Goal: Task Accomplishment & Management: Manage account settings

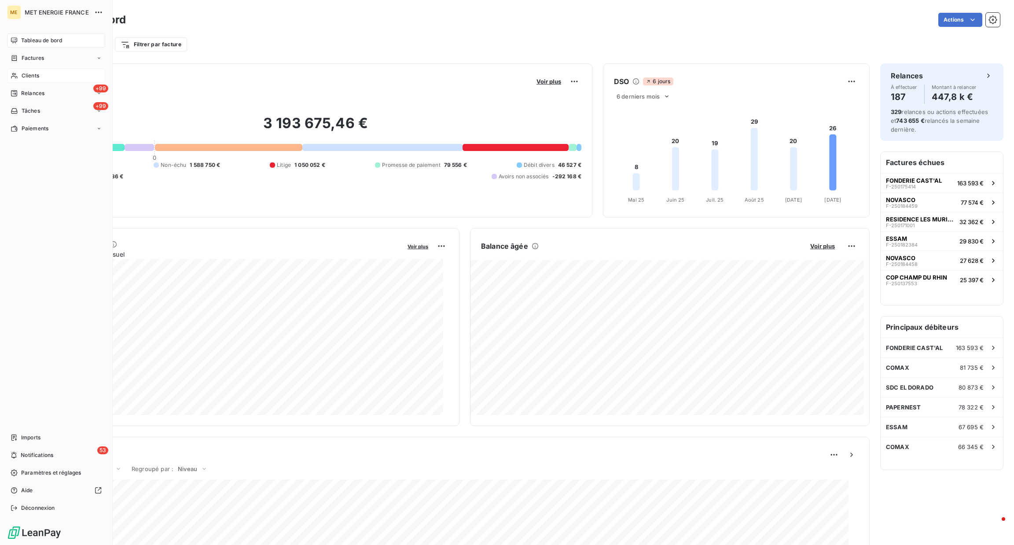
click at [39, 78] on div "Clients" at bounding box center [56, 76] width 98 height 14
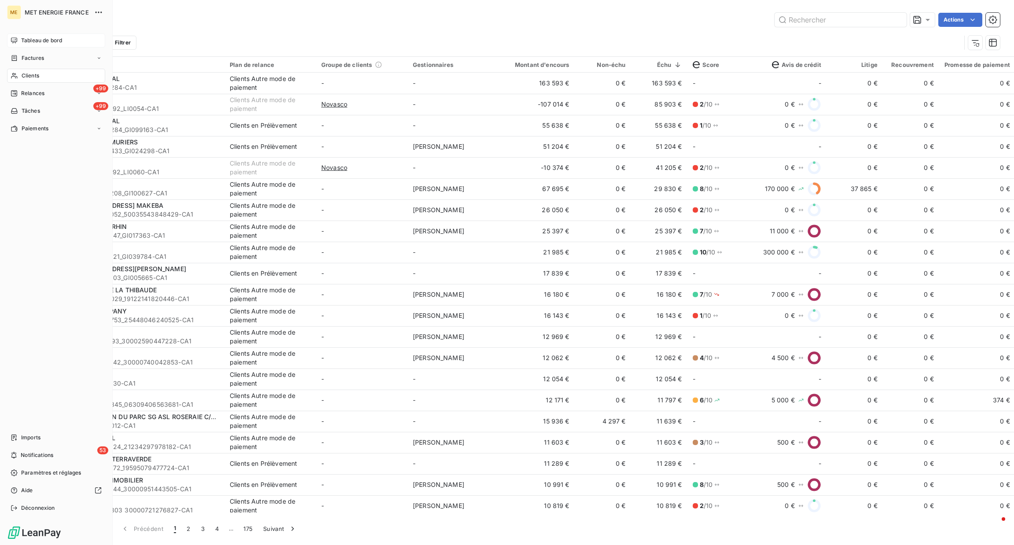
click at [15, 40] on icon at bounding box center [14, 40] width 7 height 7
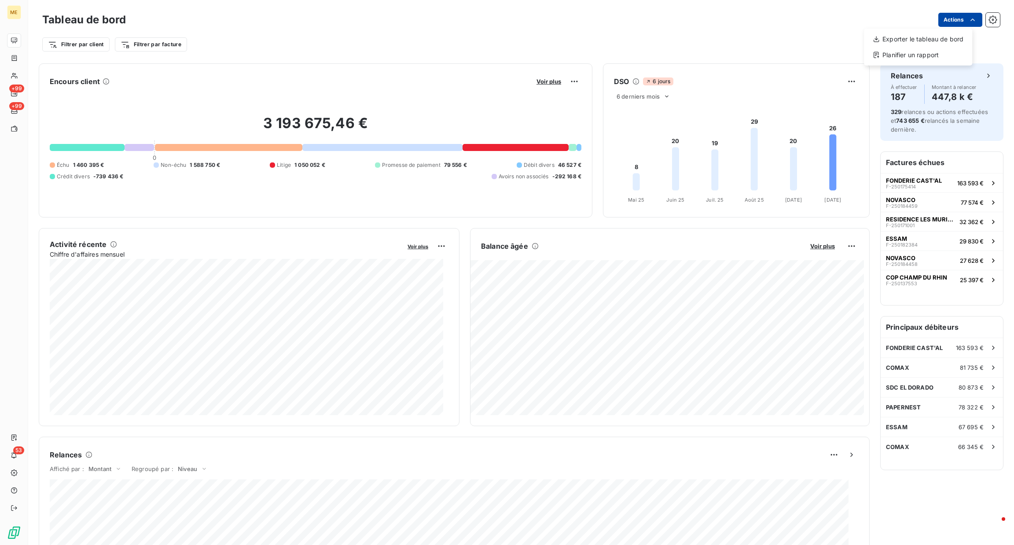
click at [957, 26] on html "ME +99 +99 53 Tableau de bord Actions Exporter le tableau de bord Planifier un …" at bounding box center [507, 272] width 1014 height 545
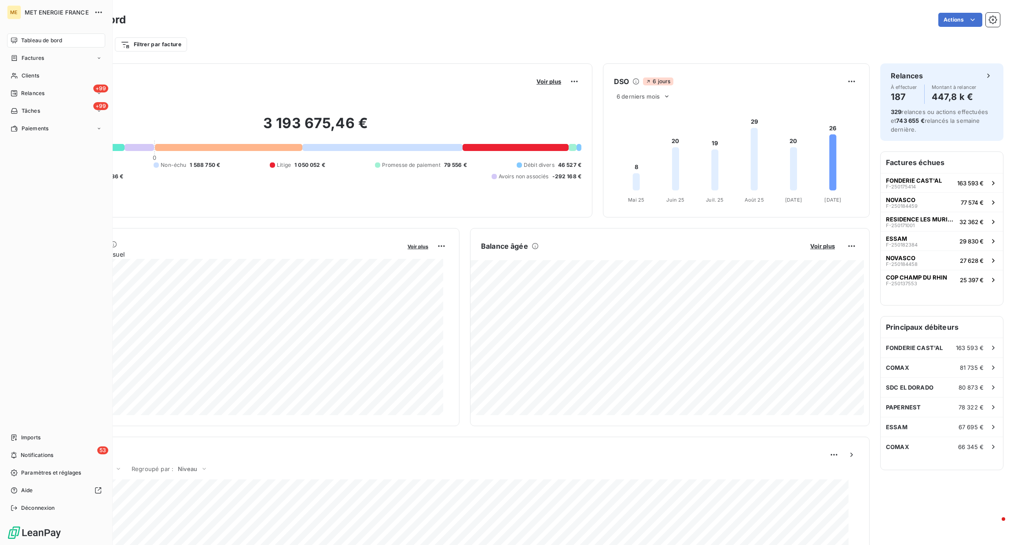
click at [12, 441] on html "ME MET ENERGIE FRANCE Tableau de bord Factures Clients +99 Relances +99 Tâches …" at bounding box center [507, 272] width 1014 height 545
click at [50, 289] on div "Tableau de bord Factures Clients +99 Relances +99 Tâches Paiements Imports 53 N…" at bounding box center [56, 273] width 98 height 481
click at [88, 129] on div "Paiements" at bounding box center [56, 128] width 98 height 14
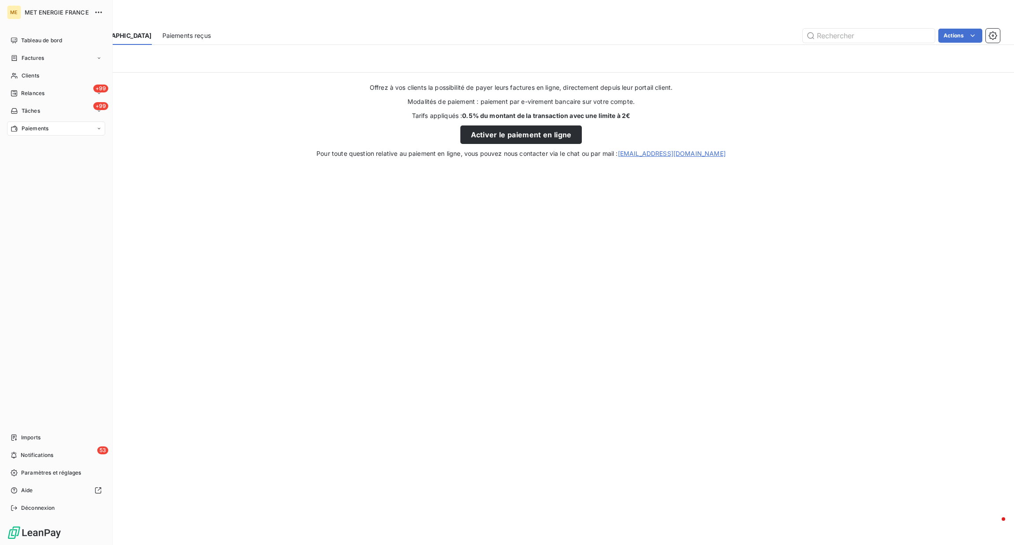
click at [56, 14] on span "MET ENERGIE FRANCE" at bounding box center [57, 12] width 64 height 7
click at [66, 74] on div "Clients" at bounding box center [56, 76] width 98 height 14
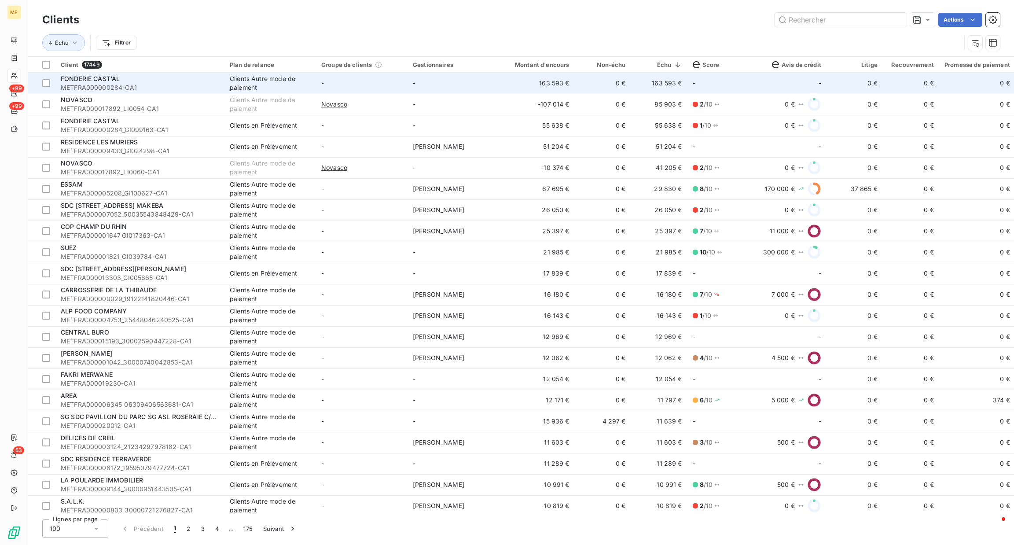
click at [171, 85] on span "METFRA000000284-CA1" at bounding box center [140, 87] width 158 height 9
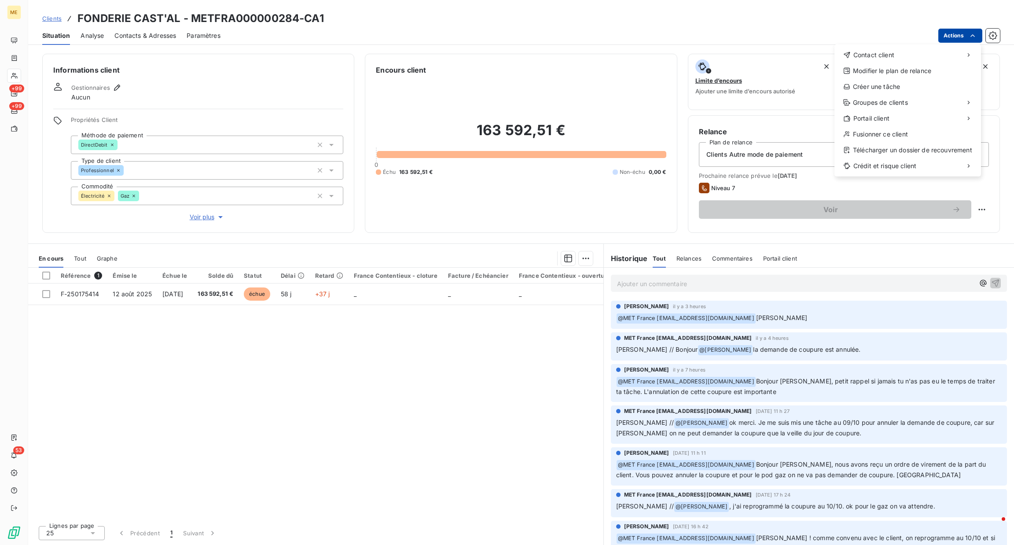
click at [942, 40] on html "ME +99 +99 53 Clients FONDERIE CAST'AL - METFRA000000284-CA1 Situation Analyse …" at bounding box center [507, 272] width 1014 height 545
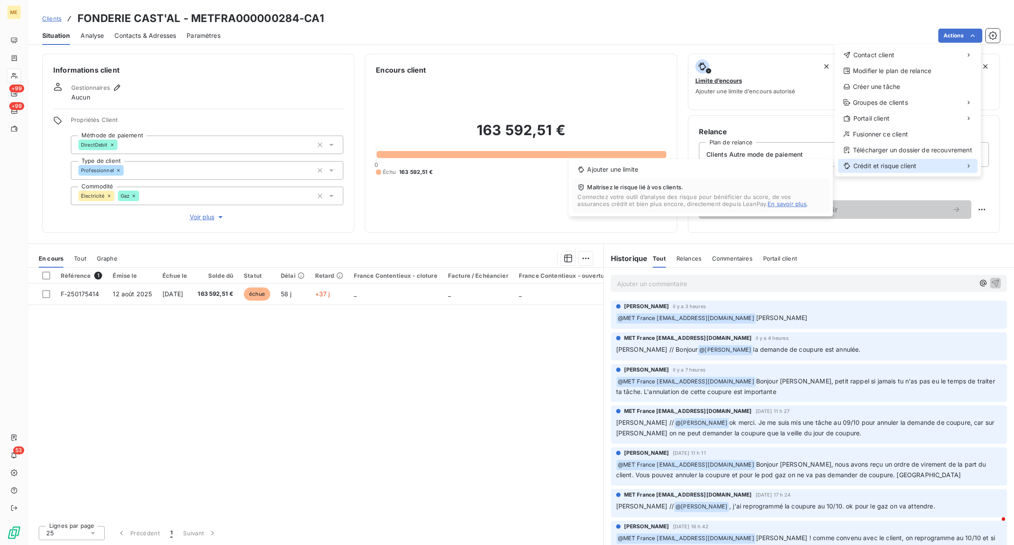
click at [960, 162] on div "Crédit et risque client" at bounding box center [908, 166] width 140 height 14
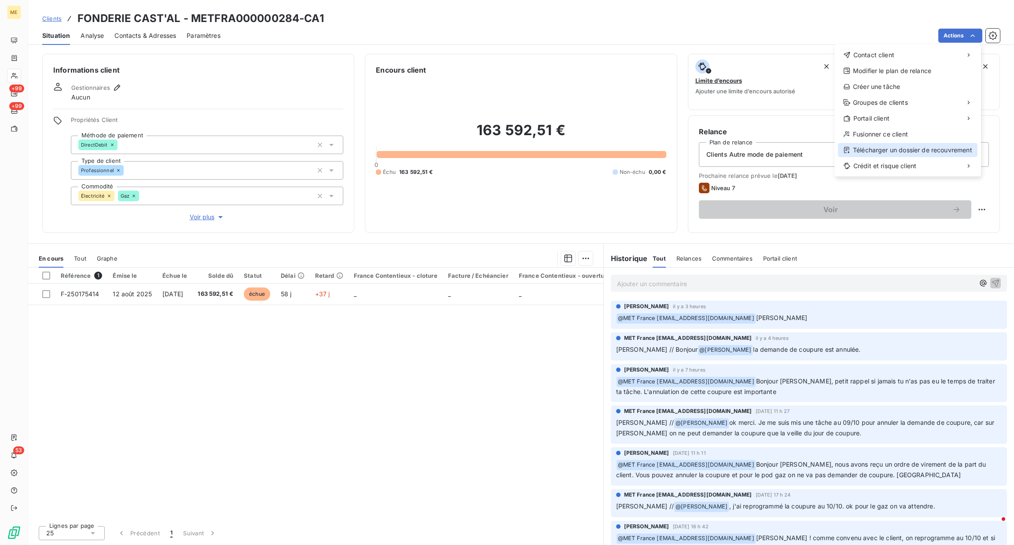
click at [880, 151] on div "Télécharger un dossier de recouvrement" at bounding box center [908, 150] width 140 height 14
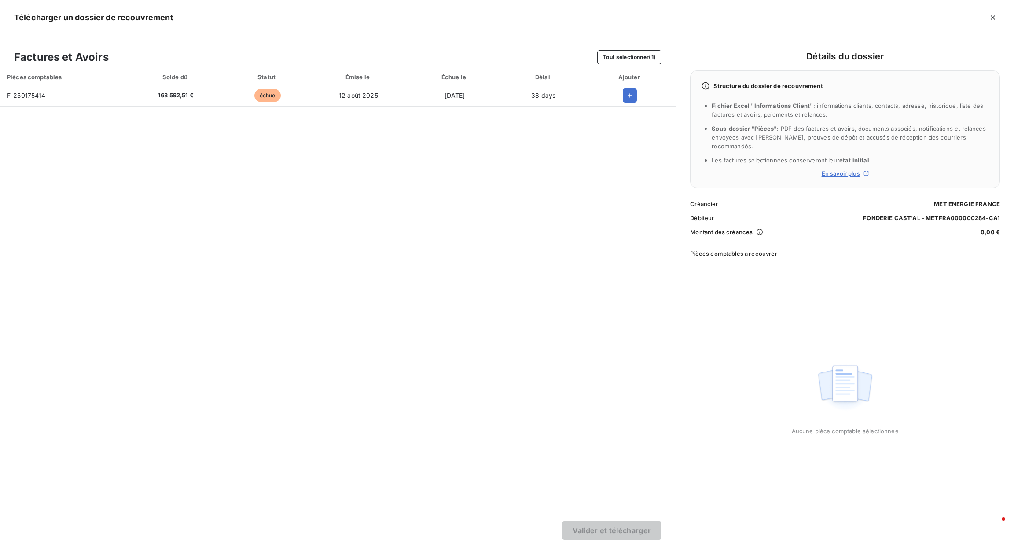
click at [567, 287] on div "Pièces comptables Solde dû Statut Émise le Échue le Délai Ajouter F-250175414 1…" at bounding box center [338, 292] width 676 height 446
click at [630, 96] on icon "button" at bounding box center [630, 95] width 4 height 4
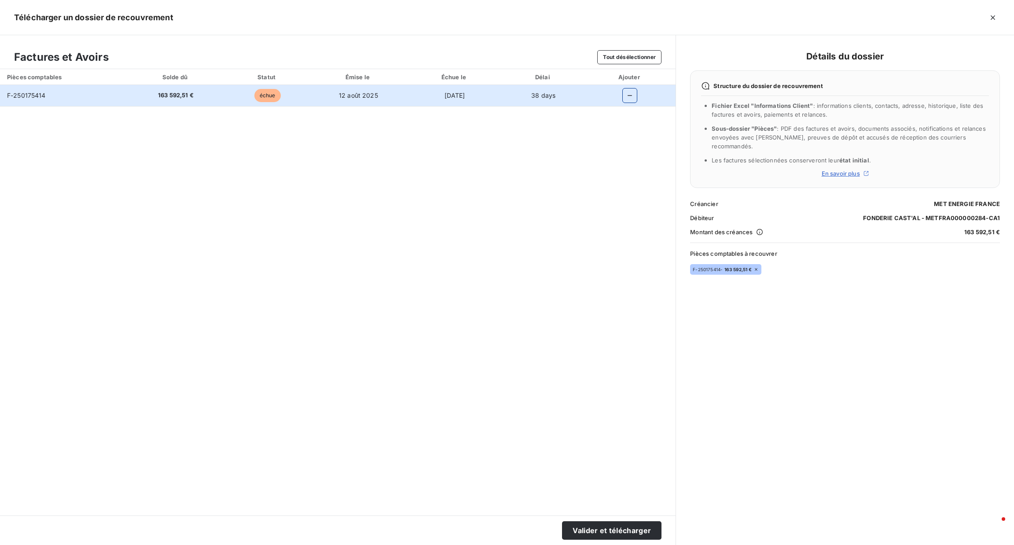
click at [759, 267] on icon at bounding box center [755, 269] width 5 height 5
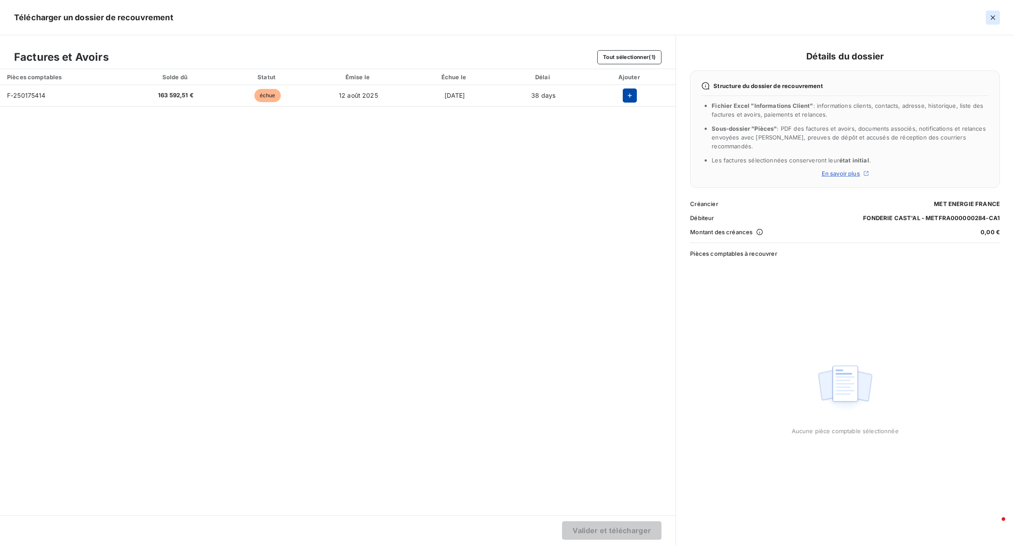
click at [993, 16] on icon "button" at bounding box center [993, 17] width 4 height 4
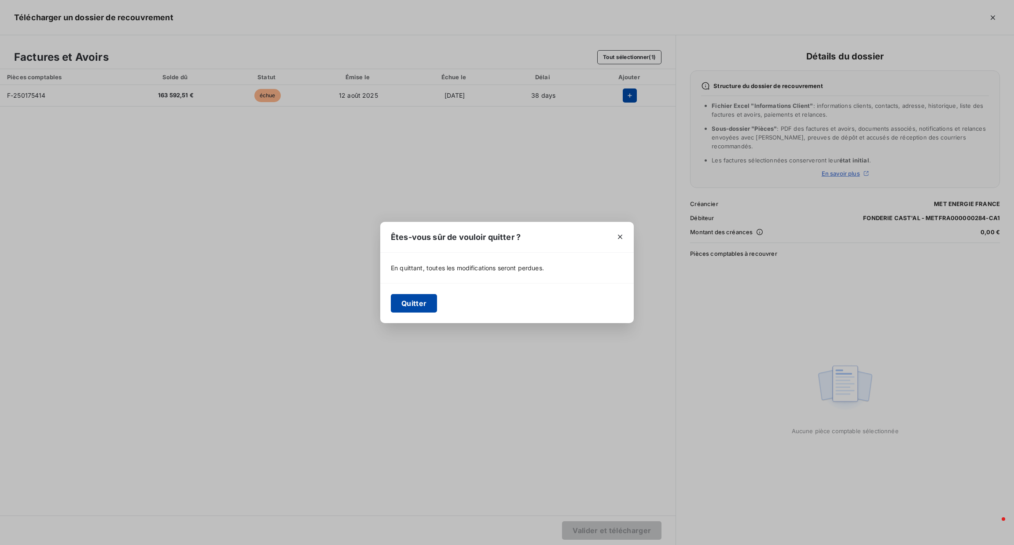
click at [422, 305] on button "Quitter" at bounding box center [414, 303] width 46 height 18
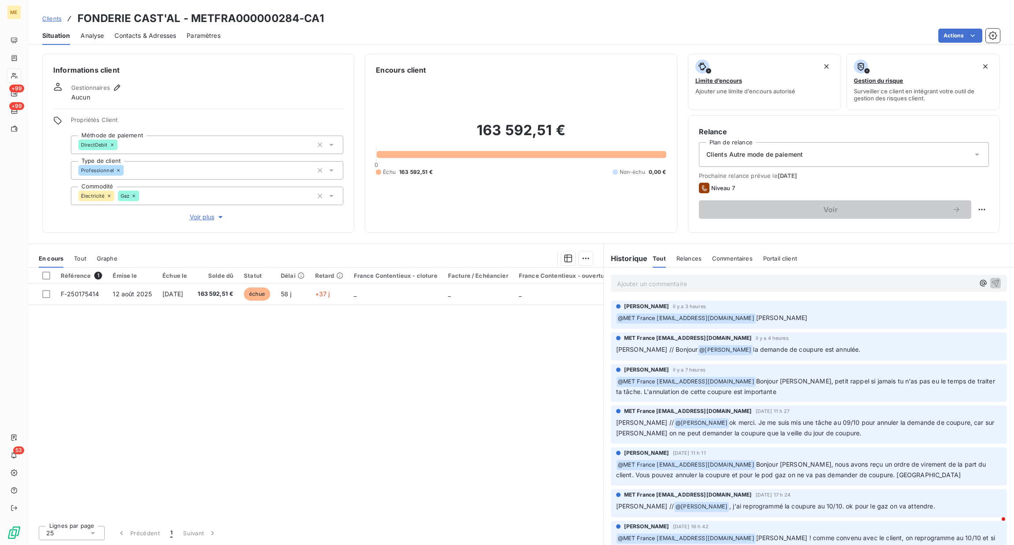
click at [202, 30] on div "Paramètres" at bounding box center [204, 35] width 34 height 18
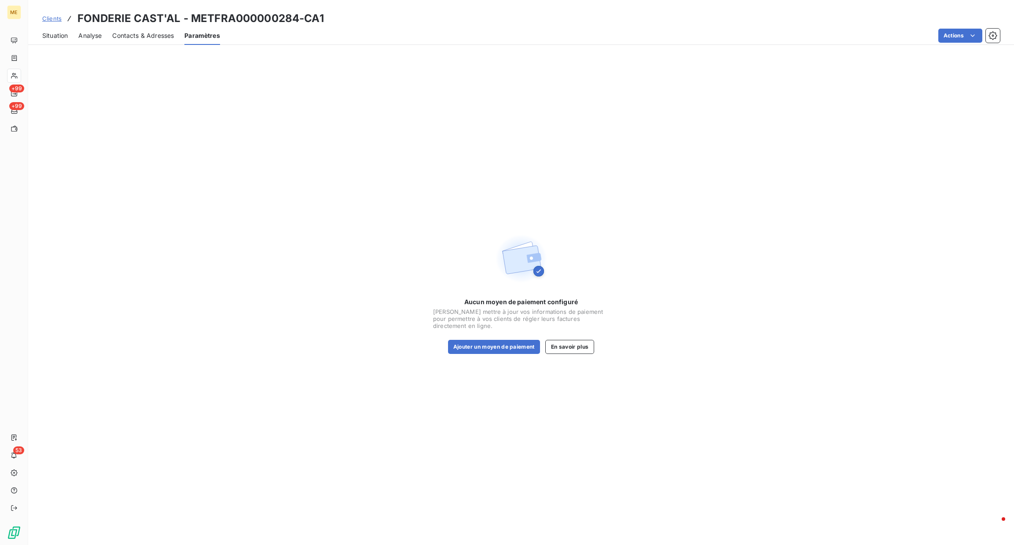
click at [139, 31] on span "Contacts & Adresses" at bounding box center [143, 35] width 62 height 9
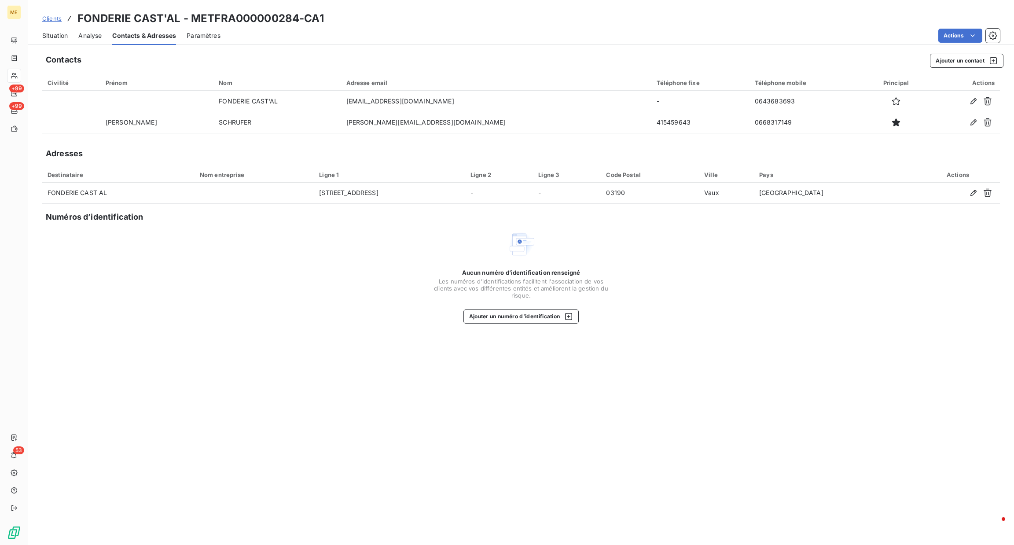
click at [85, 39] on span "Analyse" at bounding box center [89, 35] width 23 height 9
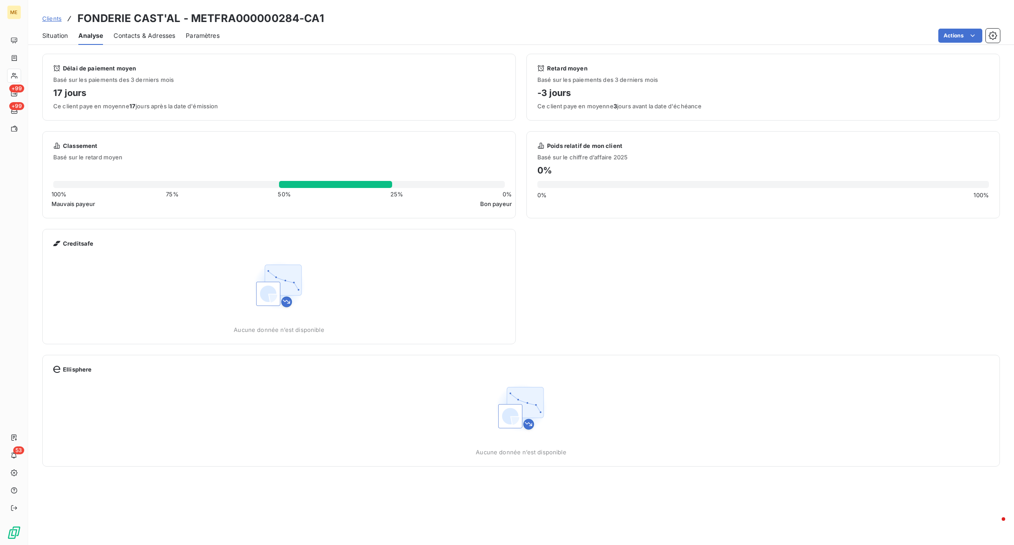
click at [62, 40] on html "ME +99 +99 53 Clients FONDERIE CAST'AL - METFRA000000284-CA1 Situation Analyse …" at bounding box center [507, 272] width 1014 height 545
click at [62, 38] on span "Situation" at bounding box center [55, 35] width 26 height 9
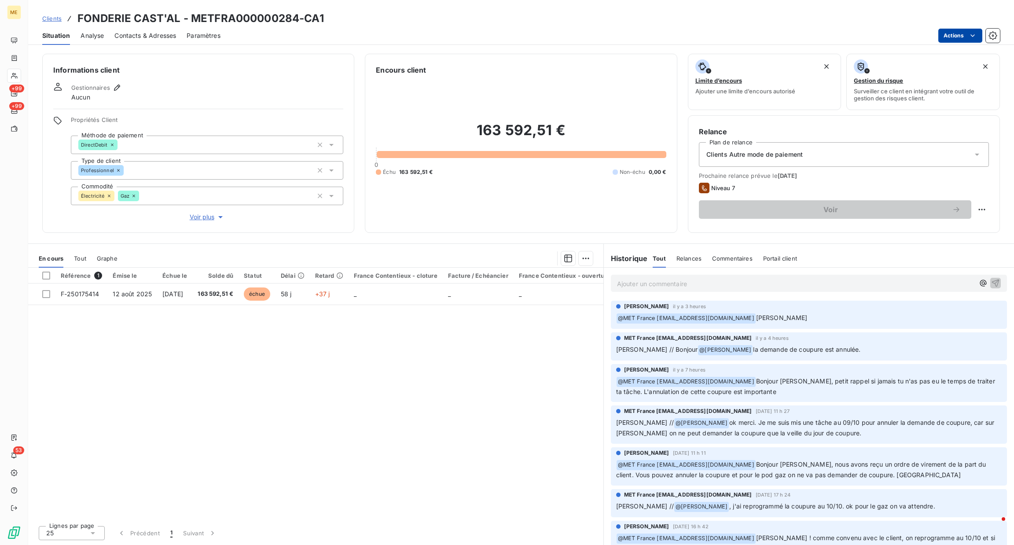
click at [977, 29] on html "ME +99 +99 53 Clients FONDERIE CAST'AL - METFRA000000284-CA1 Situation Analyse …" at bounding box center [507, 272] width 1014 height 545
click at [686, 262] on html "ME +99 +99 53 Clients FONDERIE CAST'AL - METFRA000000284-CA1 Situation Analyse …" at bounding box center [507, 272] width 1014 height 545
click at [686, 262] on div "Relances" at bounding box center [688, 258] width 25 height 18
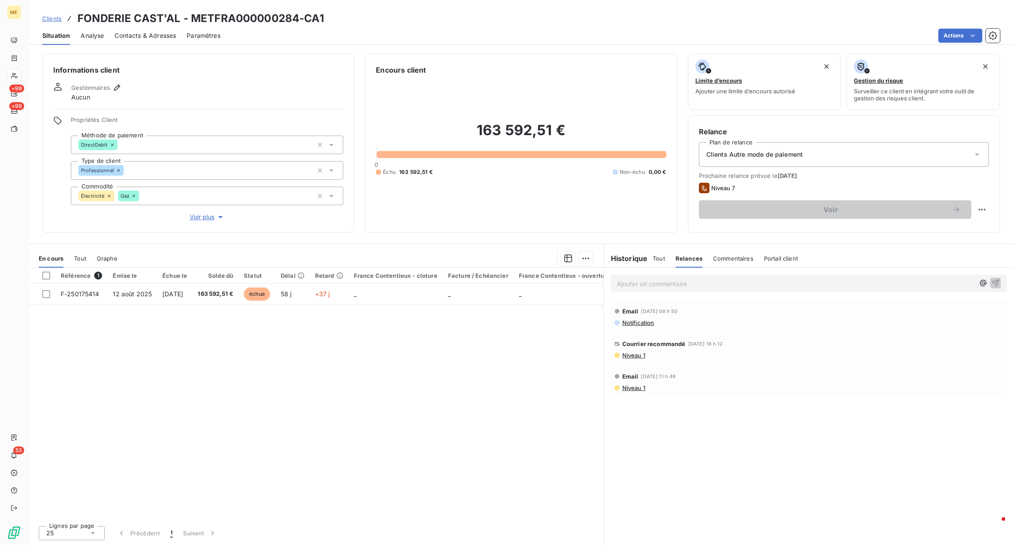
click at [197, 215] on span "Voir plus" at bounding box center [207, 217] width 35 height 9
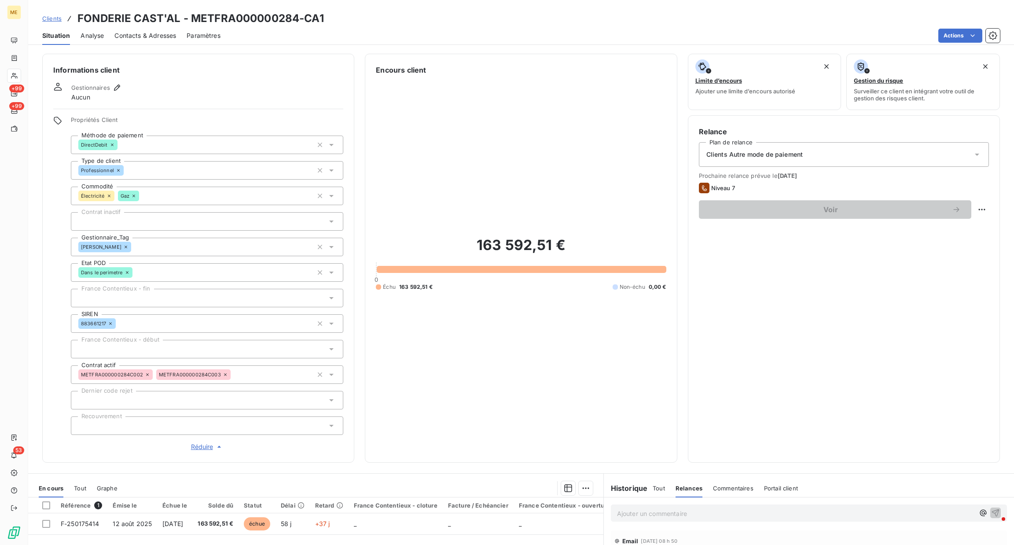
scroll to position [92, 0]
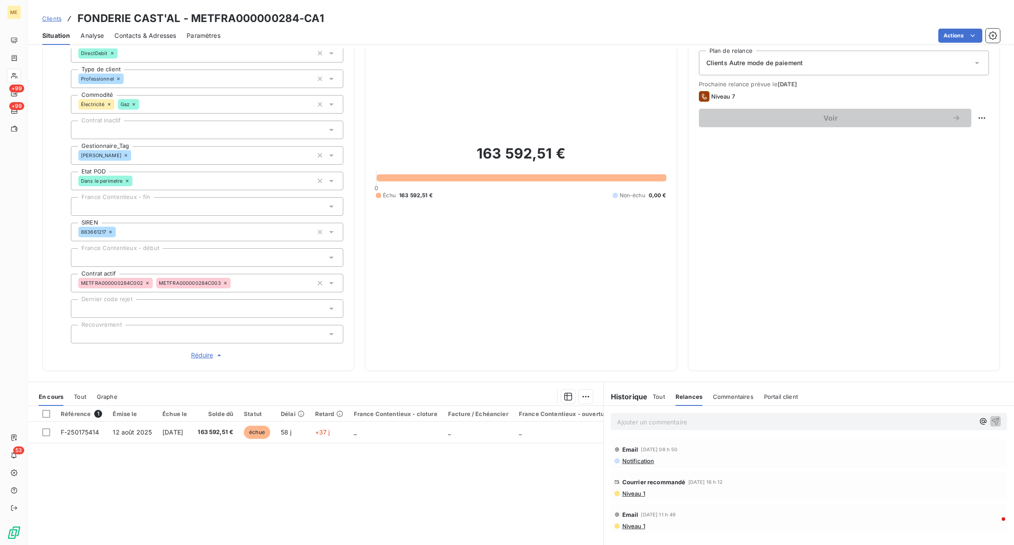
click at [87, 393] on div "En cours Tout Graphe" at bounding box center [315, 396] width 575 height 18
click at [77, 394] on span "Tout" at bounding box center [80, 396] width 12 height 7
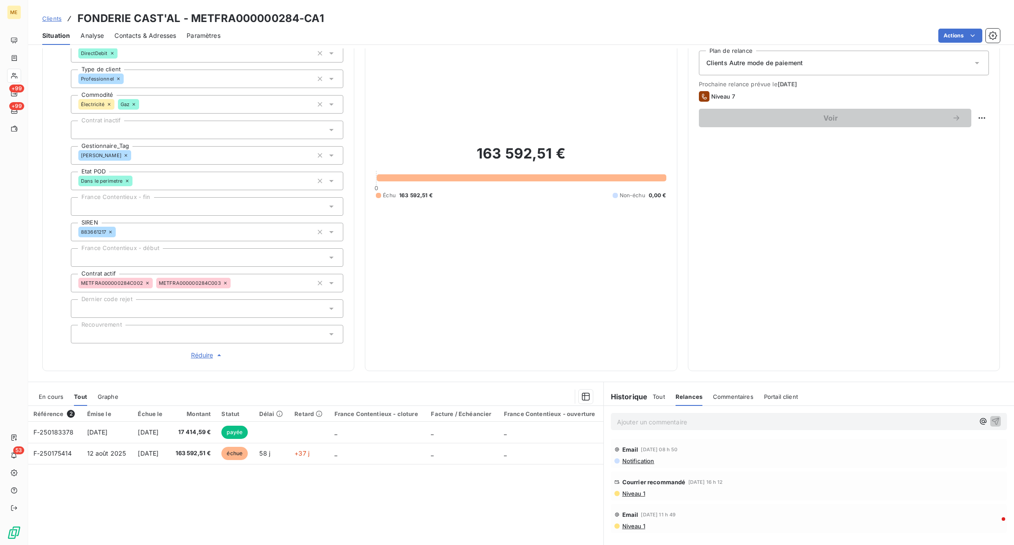
scroll to position [0, 0]
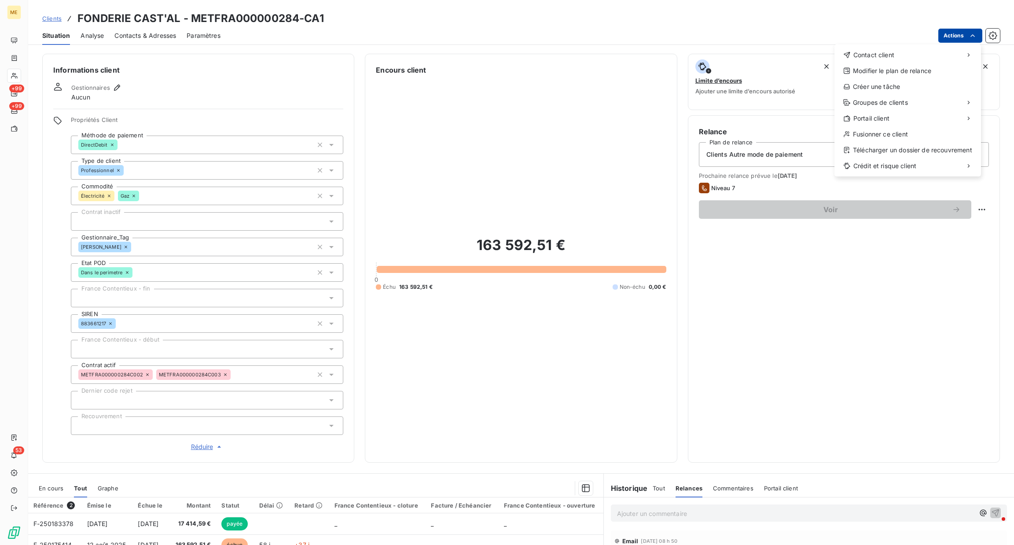
click at [963, 34] on html "ME +99 +99 53 Clients FONDERIE CAST'AL - METFRA000000284-CA1 Situation Analyse …" at bounding box center [507, 272] width 1014 height 545
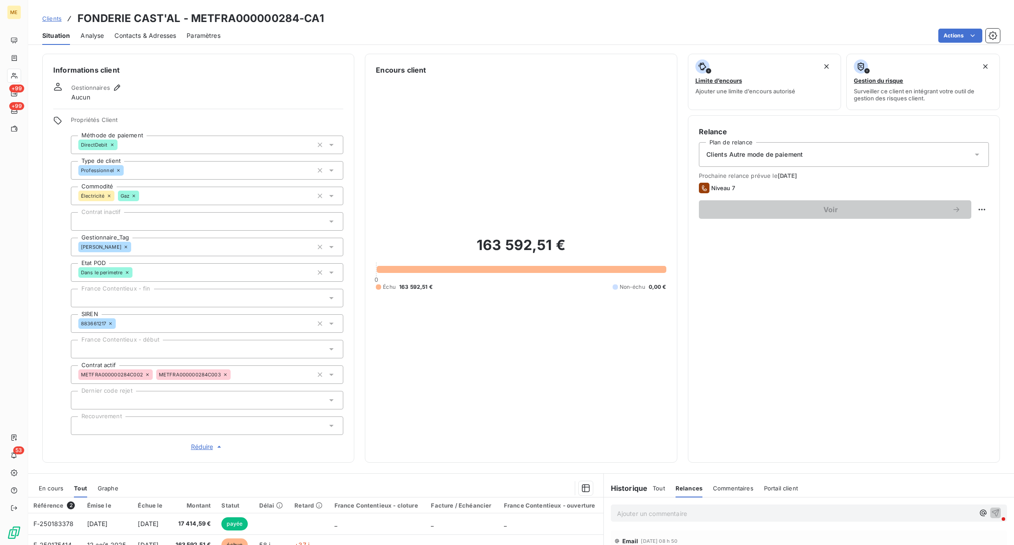
click at [794, 238] on html "ME +99 +99 53 Clients FONDERIE CAST'AL - METFRA000000284-CA1 Situation Analyse …" at bounding box center [507, 272] width 1014 height 545
click at [799, 155] on html "ME +99 +99 53 Clients FONDERIE CAST'AL - METFRA000000284-CA1 Situation Analyse …" at bounding box center [507, 272] width 1014 height 545
click at [799, 155] on div "Clients Autre mode de paiement" at bounding box center [844, 154] width 290 height 25
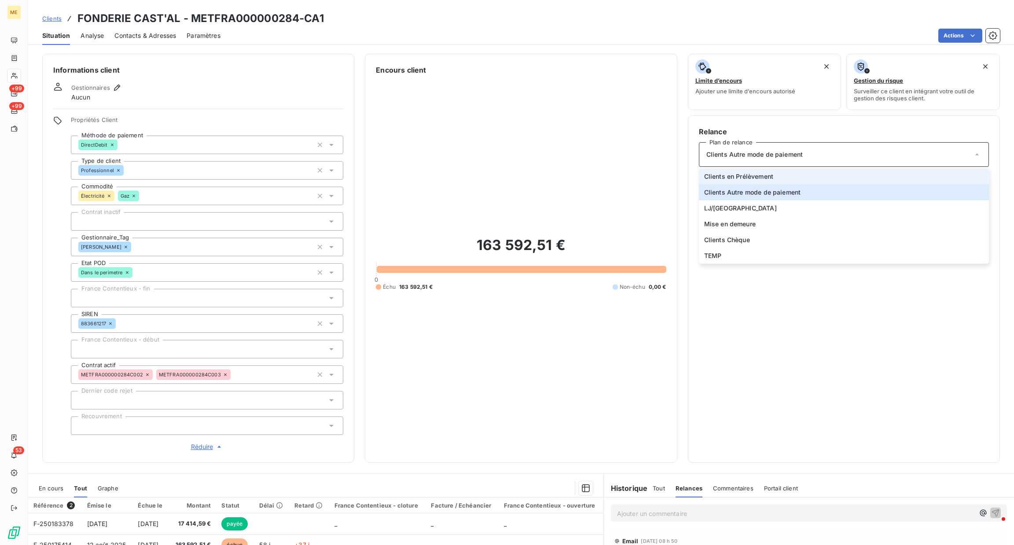
click at [771, 179] on li "Clients en Prélèvement" at bounding box center [844, 177] width 290 height 16
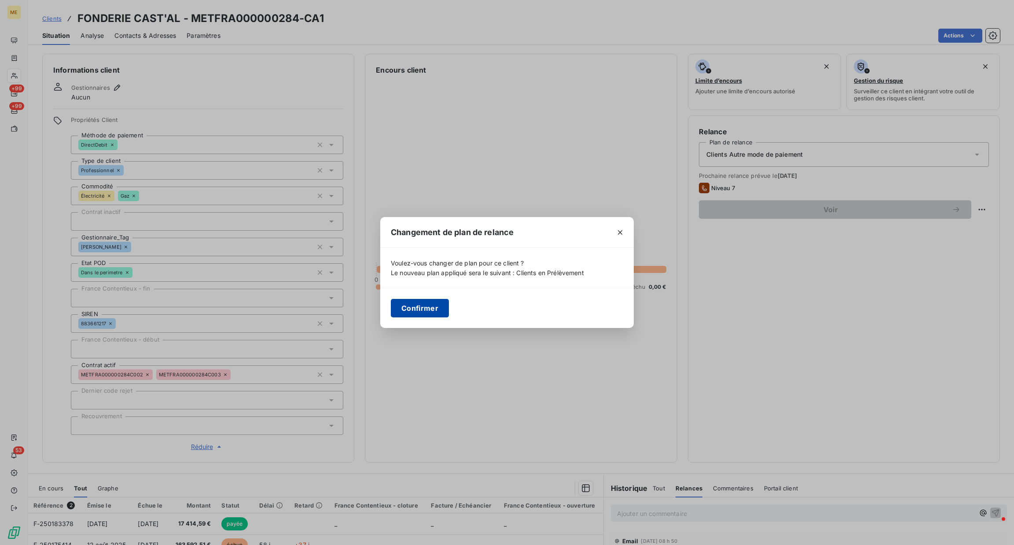
click at [437, 314] on button "Confirmer" at bounding box center [420, 308] width 58 height 18
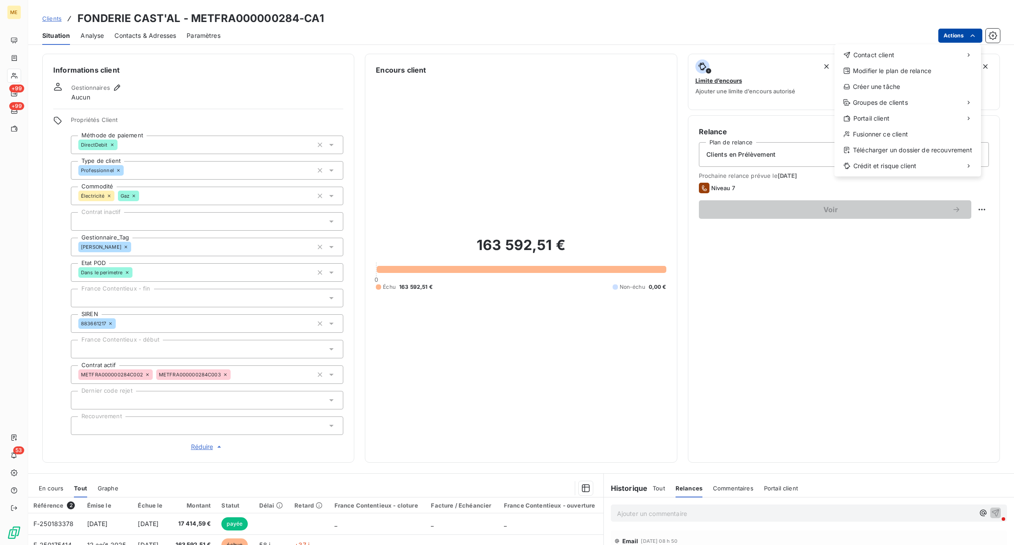
click at [967, 28] on html "ME +99 +99 53 Clients FONDERIE CAST'AL - METFRA000000284-CA1 Situation Analyse …" at bounding box center [507, 272] width 1014 height 545
click at [913, 155] on div "Télécharger un dossier de recouvrement" at bounding box center [908, 150] width 140 height 14
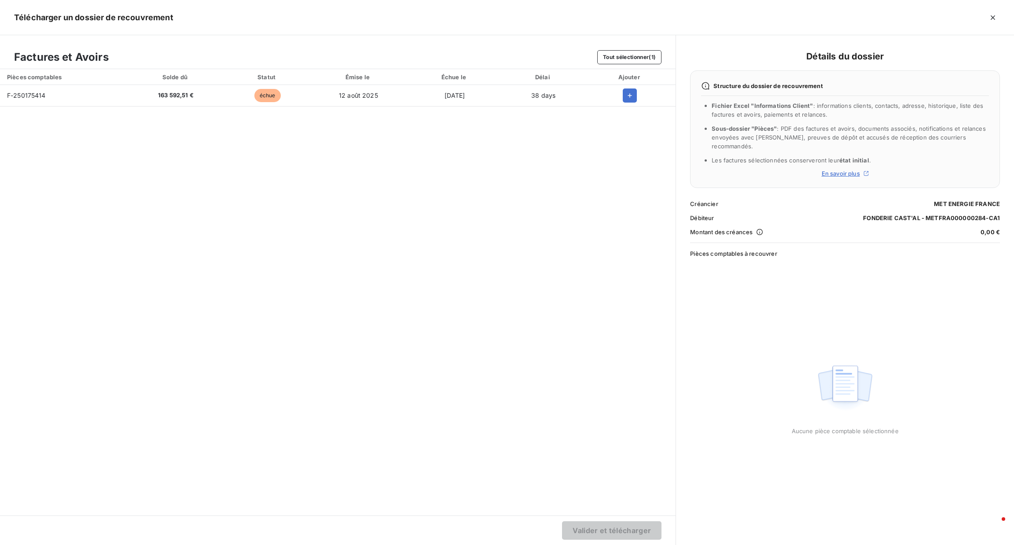
click at [857, 170] on span "En savoir plus" at bounding box center [841, 173] width 38 height 7
click at [633, 61] on button "Tout sélectionner (1)" at bounding box center [629, 57] width 64 height 14
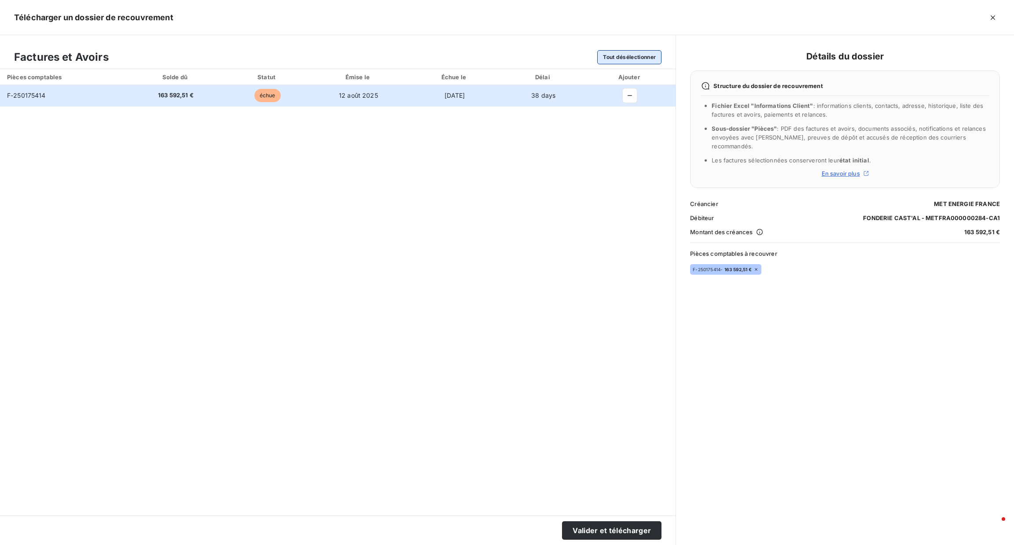
click at [633, 61] on button "Tout désélectionner" at bounding box center [629, 57] width 64 height 14
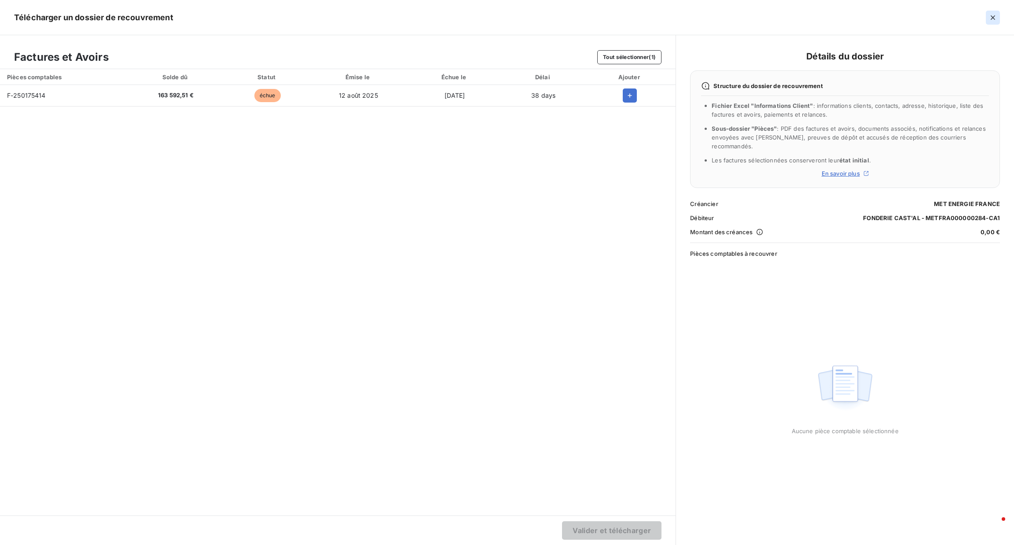
click at [994, 22] on button "button" at bounding box center [993, 18] width 14 height 14
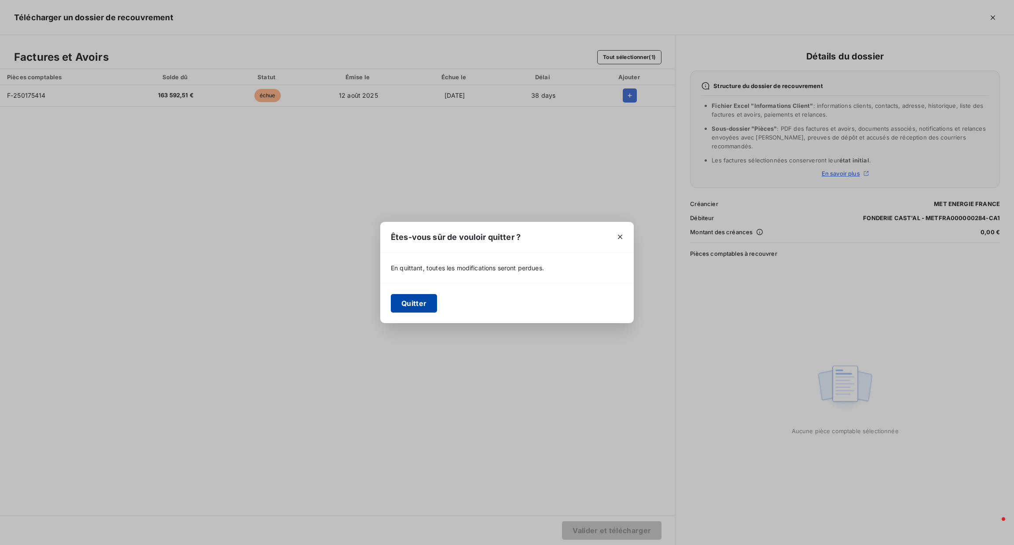
click at [419, 301] on button "Quitter" at bounding box center [414, 303] width 46 height 18
